Goal: Information Seeking & Learning: Learn about a topic

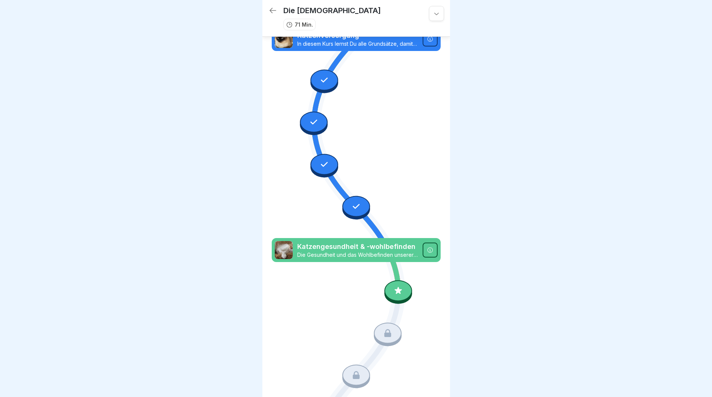
scroll to position [293, 0]
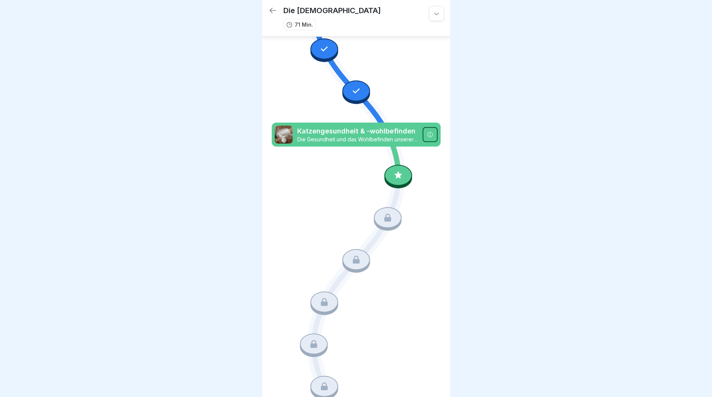
click at [394, 165] on div at bounding box center [398, 175] width 28 height 21
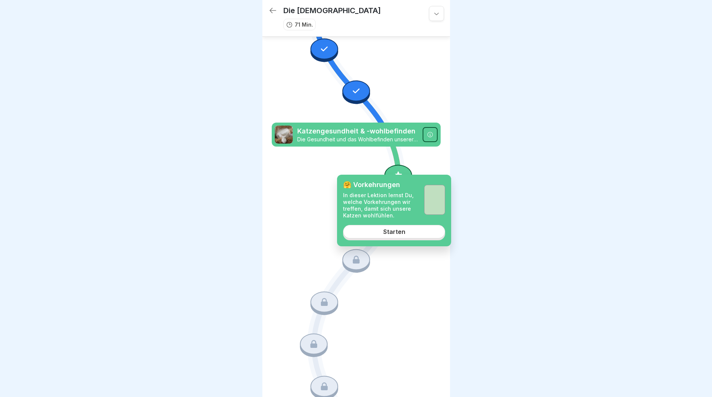
click at [397, 236] on link "Starten" at bounding box center [394, 232] width 102 height 14
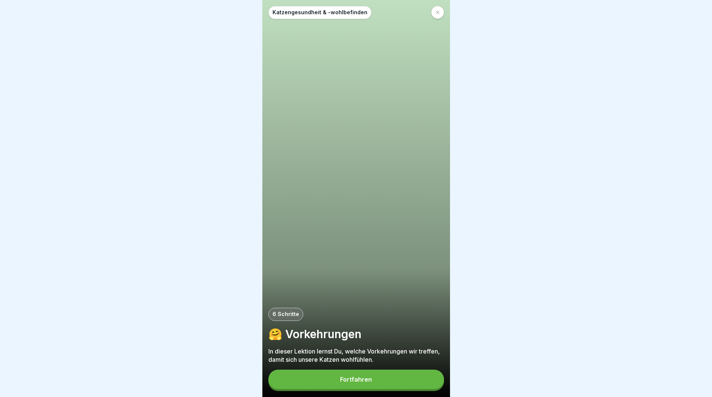
scroll to position [6, 0]
click at [367, 375] on button "Fortfahren" at bounding box center [356, 380] width 176 height 20
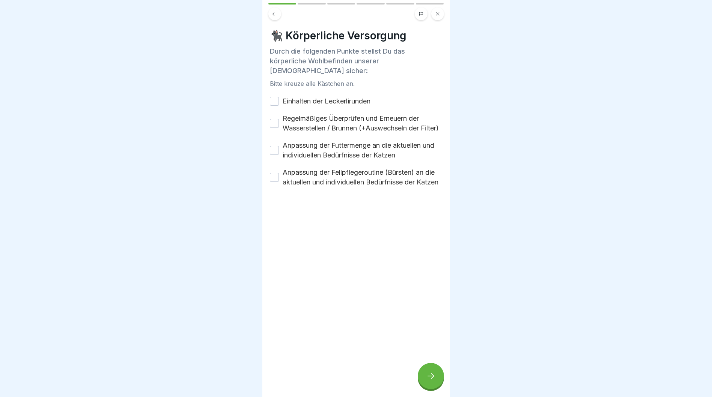
click at [279, 187] on div "Anpassung der Fellpflegeroutine (Bürsten) an die aktuellen und individuellen Be…" at bounding box center [356, 178] width 173 height 20
click at [274, 182] on button "Anpassung der Fellpflegeroutine (Bürsten) an die aktuellen und individuellen Be…" at bounding box center [274, 177] width 9 height 9
click at [273, 155] on button "Anpassung der Futtermenge an die aktuellen und individuellen Bedürfnisse der Ka…" at bounding box center [274, 150] width 9 height 9
click at [274, 122] on button "Regelmäßiges Überprüfen und Erneuern der Wasserstellen / Brunnen (+Auswechseln …" at bounding box center [274, 123] width 9 height 9
click at [274, 97] on button "Einhalten der Leckerlirunden" at bounding box center [274, 101] width 9 height 9
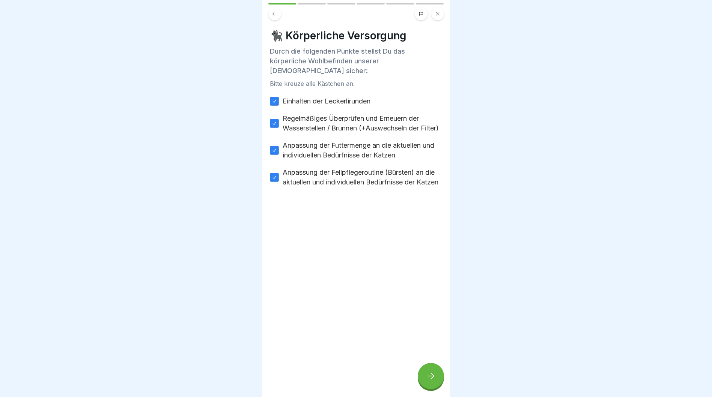
click at [436, 368] on div at bounding box center [431, 376] width 26 height 26
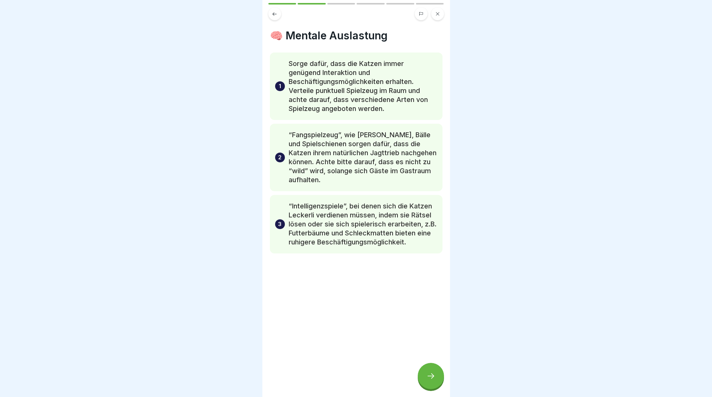
click at [430, 377] on icon at bounding box center [430, 376] width 9 height 9
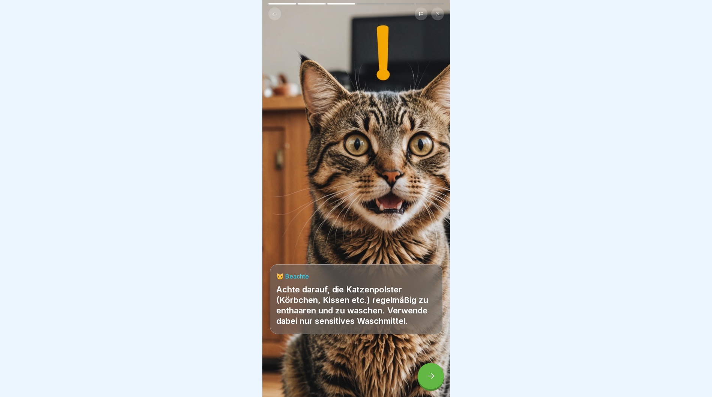
click at [431, 372] on div at bounding box center [431, 376] width 26 height 26
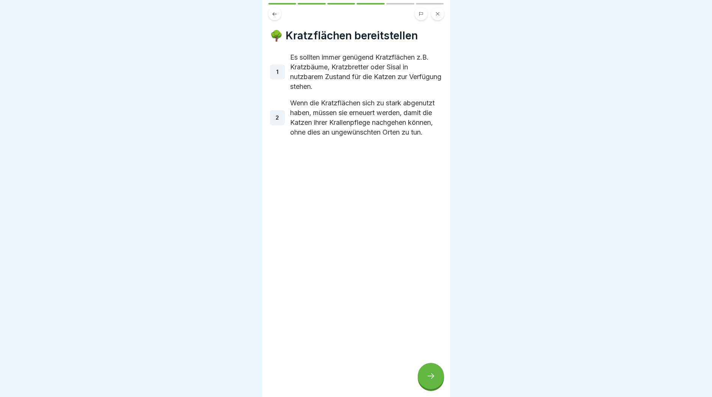
click at [432, 374] on icon at bounding box center [430, 376] width 9 height 9
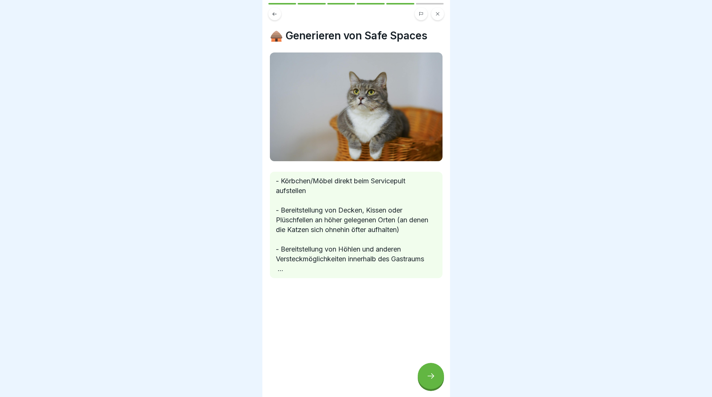
click at [433, 373] on icon at bounding box center [430, 376] width 9 height 9
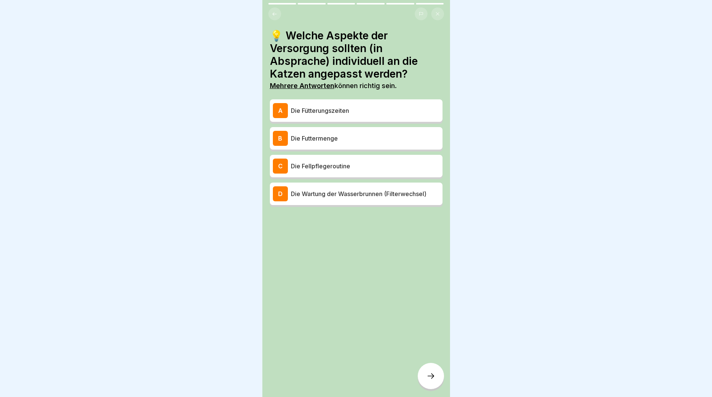
click at [283, 191] on div "D" at bounding box center [280, 193] width 15 height 15
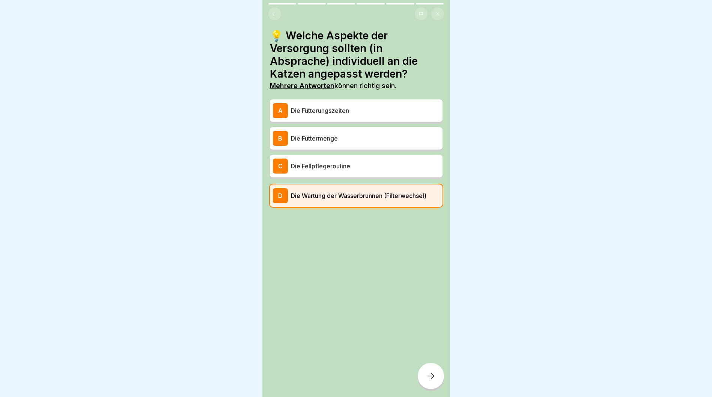
click at [281, 103] on div "A" at bounding box center [280, 110] width 15 height 15
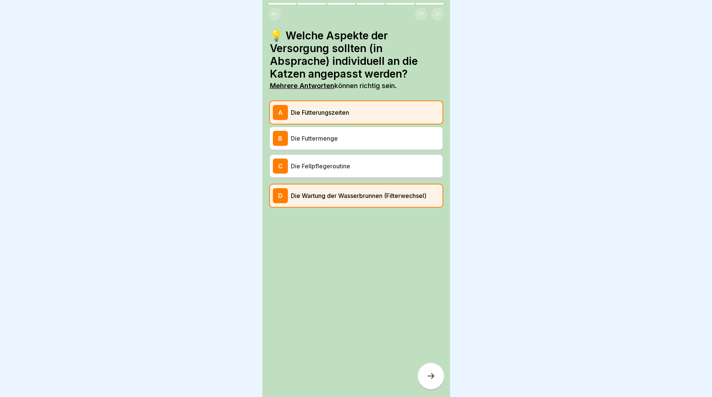
click at [284, 132] on div "B" at bounding box center [280, 138] width 15 height 15
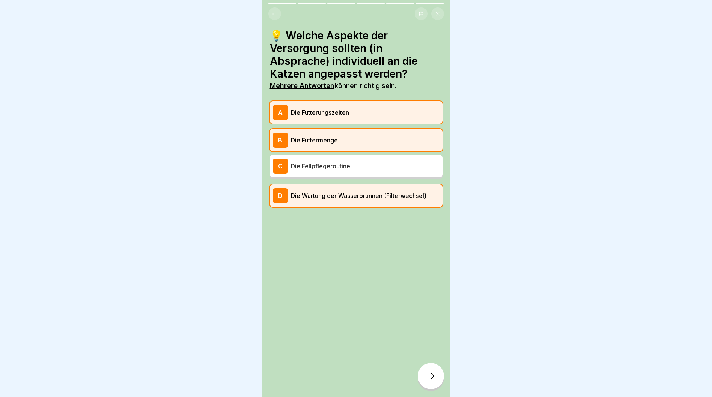
click at [277, 163] on div "C" at bounding box center [280, 166] width 15 height 15
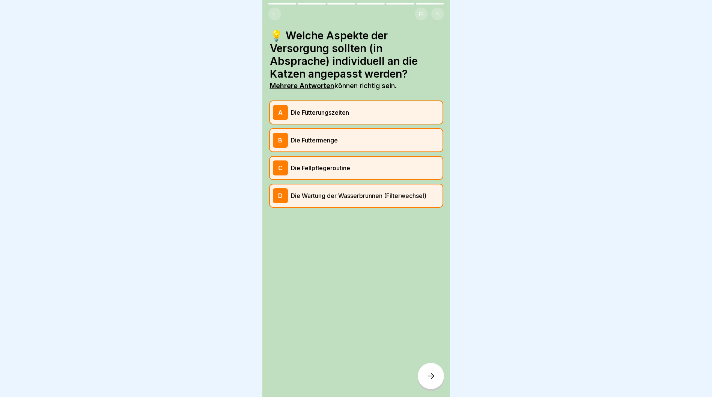
click at [433, 374] on icon at bounding box center [430, 376] width 9 height 9
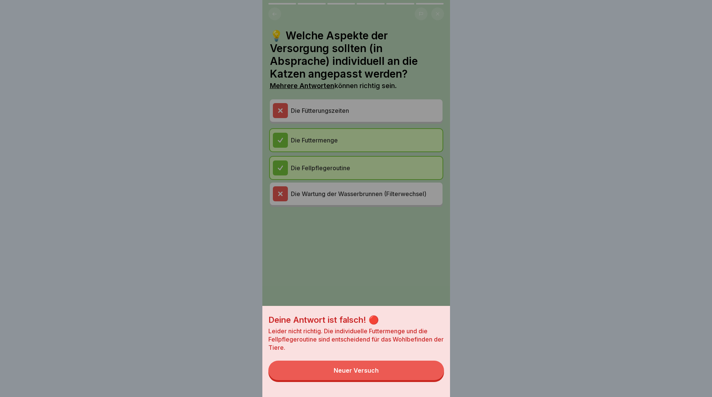
click at [370, 374] on div "Neuer Versuch" at bounding box center [356, 370] width 45 height 7
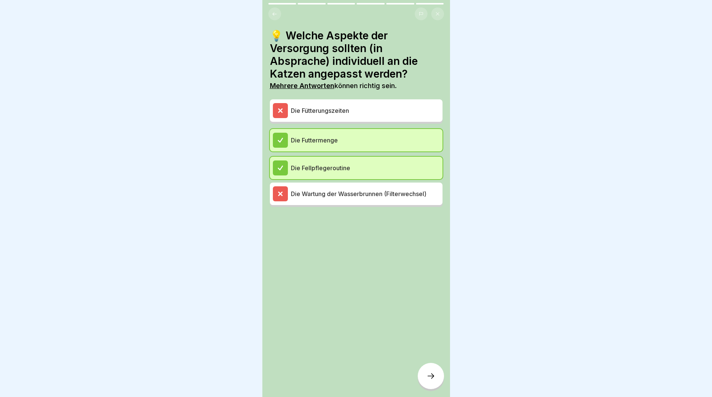
click at [432, 380] on icon at bounding box center [430, 376] width 9 height 9
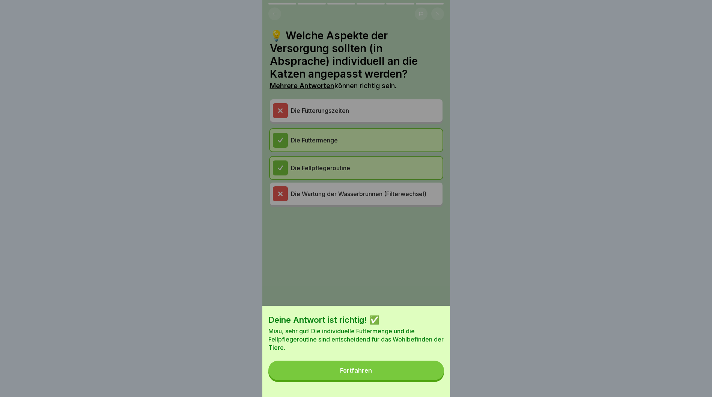
click at [390, 377] on button "Fortfahren" at bounding box center [356, 371] width 176 height 20
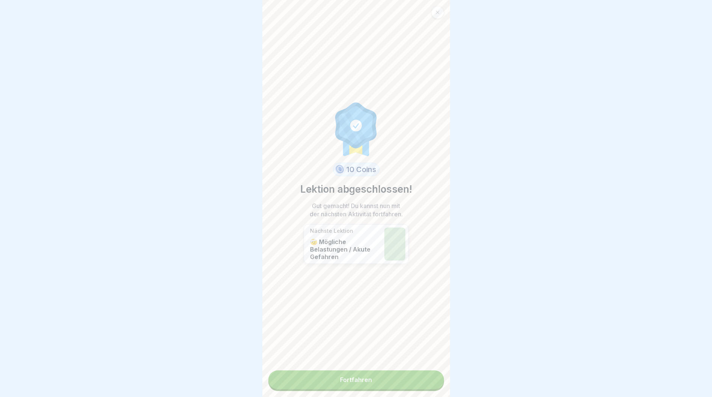
click at [350, 376] on link "Fortfahren" at bounding box center [356, 380] width 176 height 19
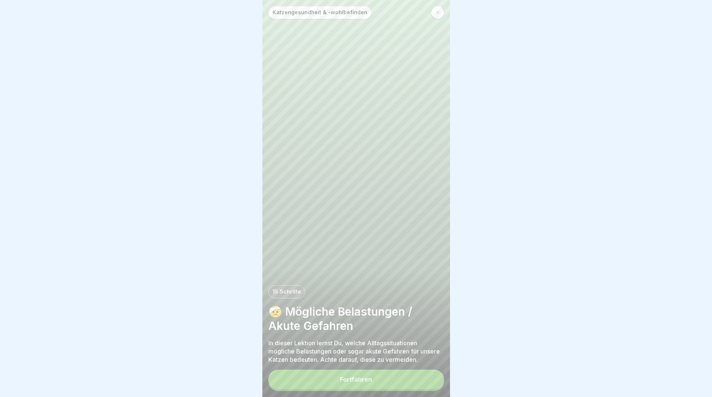
click at [368, 376] on button "Fortfahren" at bounding box center [356, 380] width 176 height 20
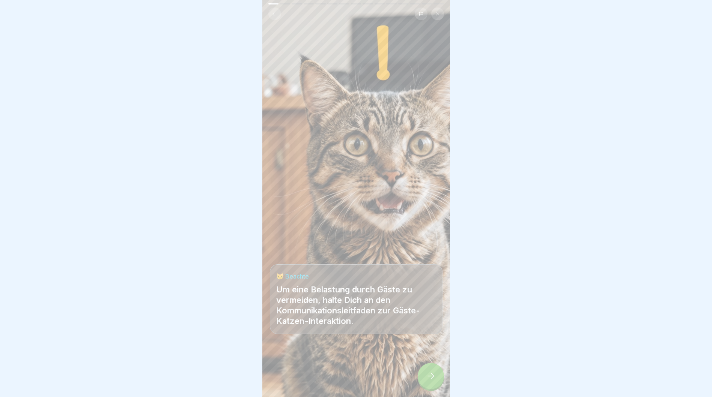
click at [433, 373] on icon at bounding box center [430, 376] width 9 height 9
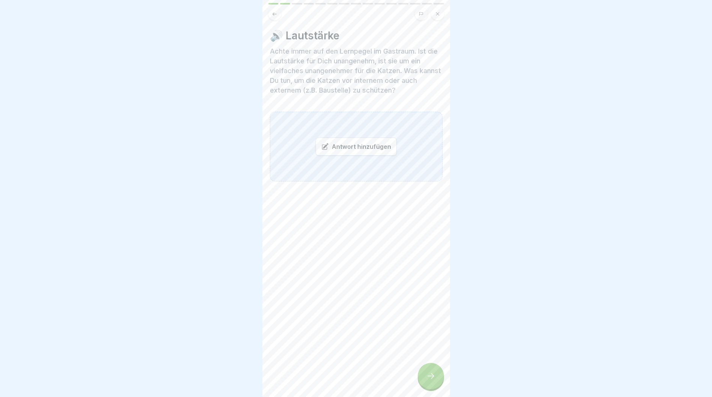
click at [429, 373] on div at bounding box center [431, 376] width 26 height 26
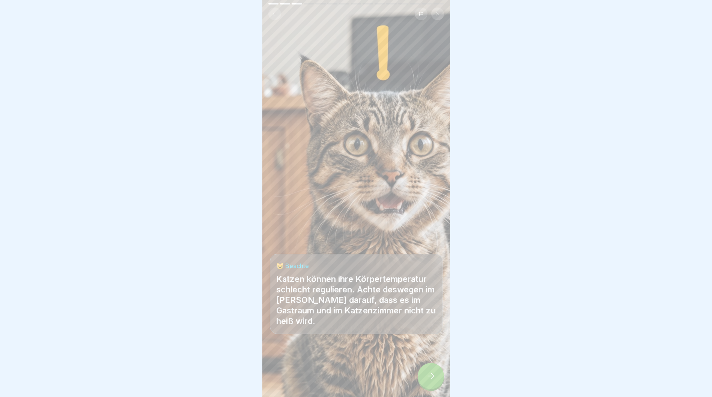
click at [433, 375] on icon at bounding box center [430, 376] width 9 height 9
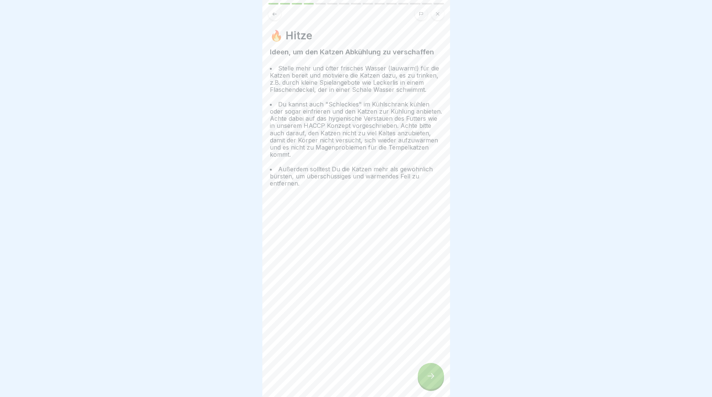
click at [433, 375] on icon at bounding box center [430, 376] width 9 height 9
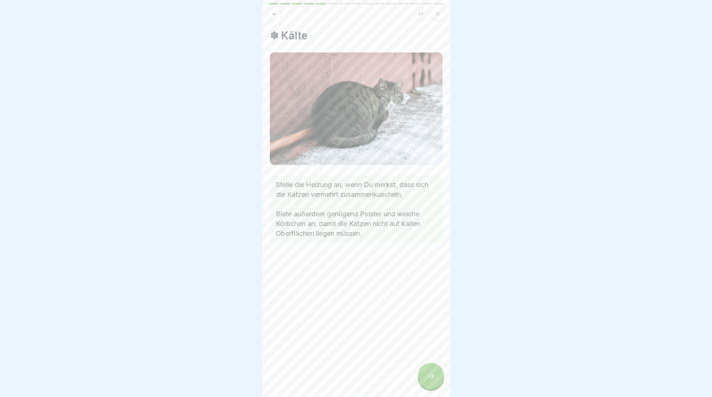
click at [430, 376] on icon at bounding box center [430, 376] width 9 height 9
